Goal: Task Accomplishment & Management: Use online tool/utility

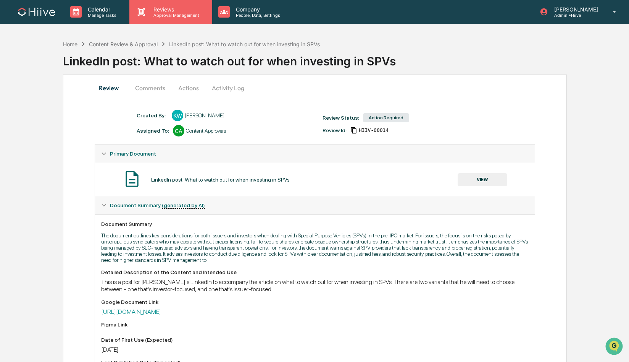
click at [158, 11] on p "Reviews" at bounding box center [175, 9] width 56 height 6
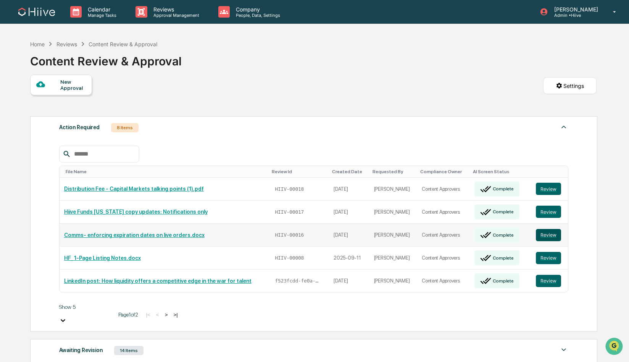
click at [545, 229] on button "Review" at bounding box center [548, 235] width 25 height 12
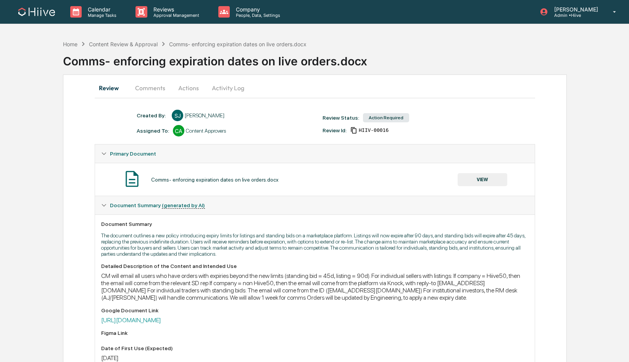
click at [186, 89] on button "Actions" at bounding box center [188, 88] width 34 height 18
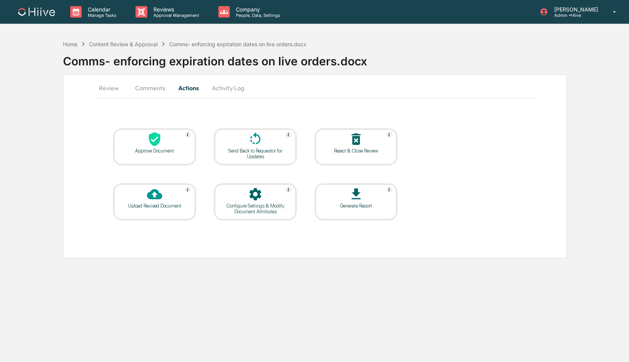
click at [151, 151] on div "Approve Document" at bounding box center [154, 151] width 69 height 6
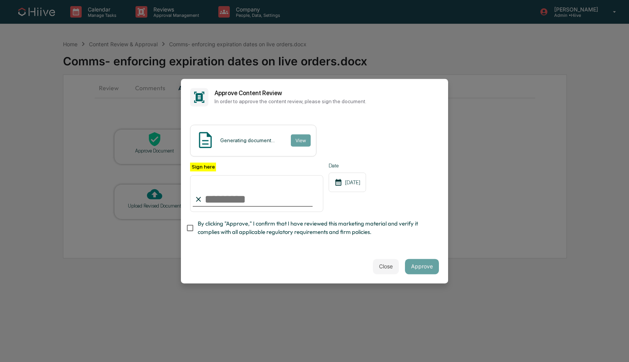
type input "**********"
click at [225, 224] on span "By clicking "Approve," I confirm that I have reviewed this marketing material a…" at bounding box center [315, 228] width 235 height 17
click at [423, 268] on button "Approve" at bounding box center [422, 266] width 34 height 15
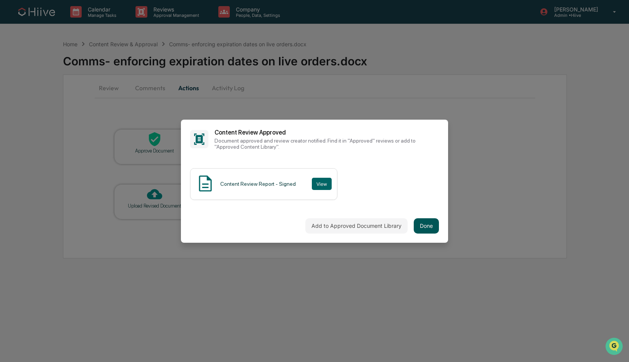
click at [425, 228] on button "Done" at bounding box center [426, 225] width 25 height 15
